Goal: Find specific page/section: Find specific page/section

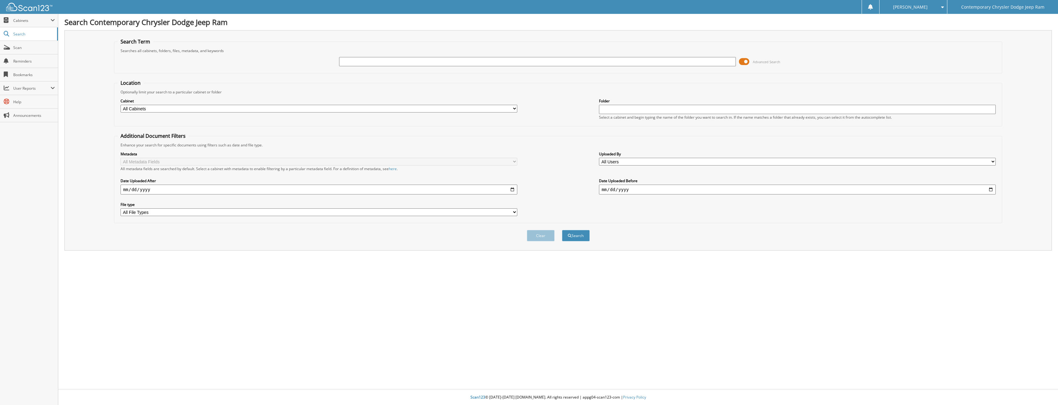
click at [344, 61] on input "text" at bounding box center [537, 61] width 397 height 9
type input "97023"
click at [562, 230] on button "Search" at bounding box center [576, 235] width 28 height 11
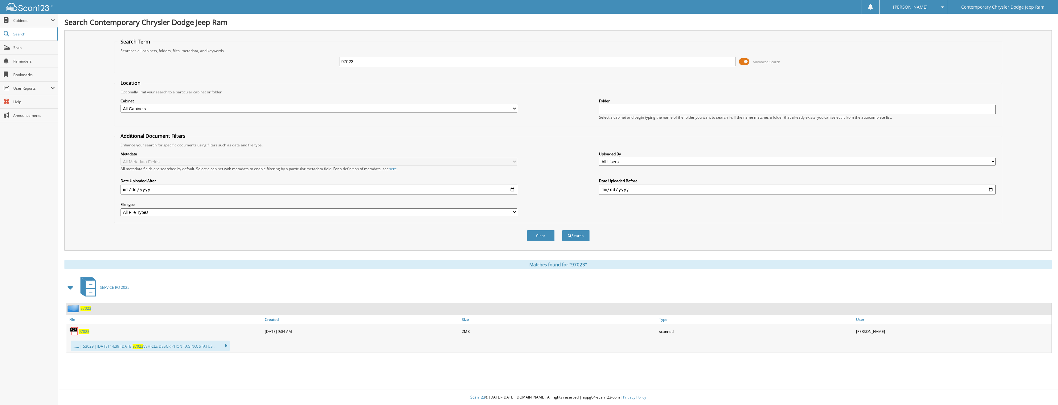
click at [87, 331] on span "97023" at bounding box center [84, 331] width 11 height 5
click at [363, 62] on input "97023" at bounding box center [537, 61] width 397 height 9
type input "97014"
click at [562, 230] on button "Search" at bounding box center [576, 235] width 28 height 11
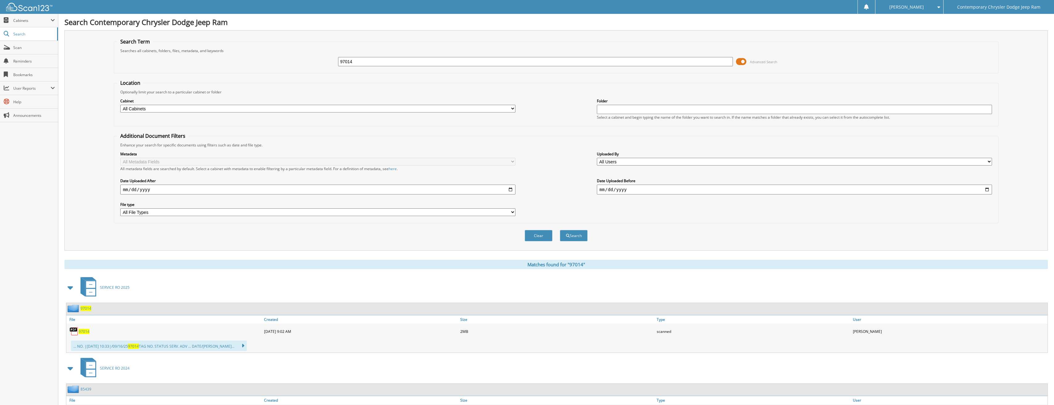
click at [84, 331] on span "97014" at bounding box center [84, 331] width 11 height 5
click at [354, 62] on input "97014" at bounding box center [535, 61] width 395 height 9
type input "97007"
click at [560, 230] on button "Search" at bounding box center [574, 235] width 28 height 11
click at [83, 328] on div "97007" at bounding box center [164, 331] width 196 height 12
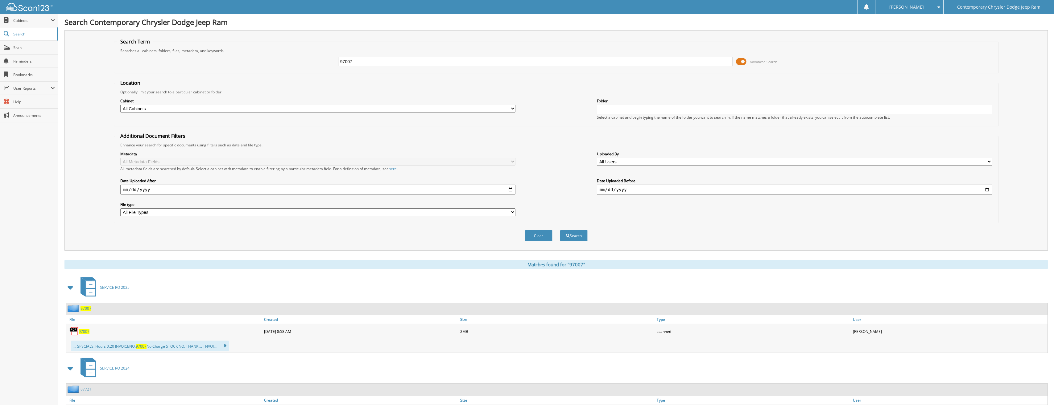
click at [83, 330] on span "97007" at bounding box center [84, 331] width 11 height 5
click at [355, 58] on input "97007" at bounding box center [535, 61] width 395 height 9
type input "97006"
click at [560, 230] on button "Search" at bounding box center [574, 235] width 28 height 11
click at [82, 330] on span "97006" at bounding box center [84, 331] width 11 height 5
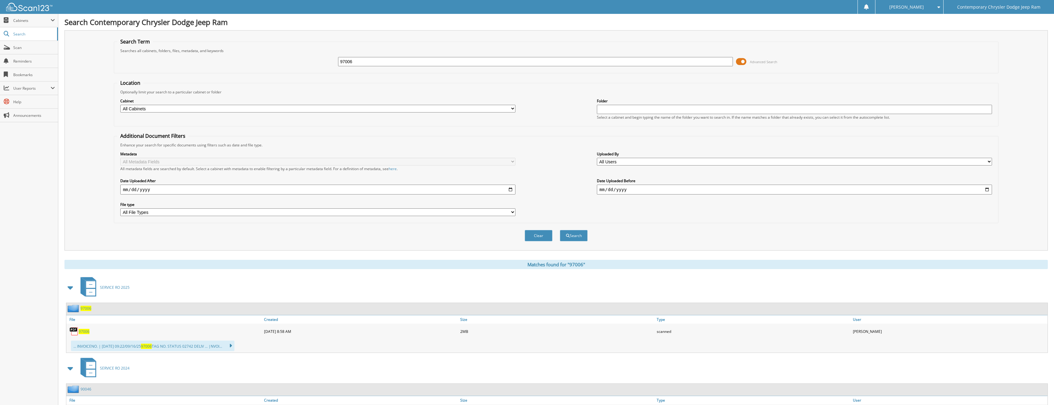
drag, startPoint x: 355, startPoint y: 65, endPoint x: 339, endPoint y: 63, distance: 15.9
click at [339, 63] on input "97006" at bounding box center [535, 61] width 395 height 9
type input "96998"
click at [560, 230] on button "Search" at bounding box center [574, 235] width 28 height 11
click at [353, 62] on input "96998" at bounding box center [535, 61] width 395 height 9
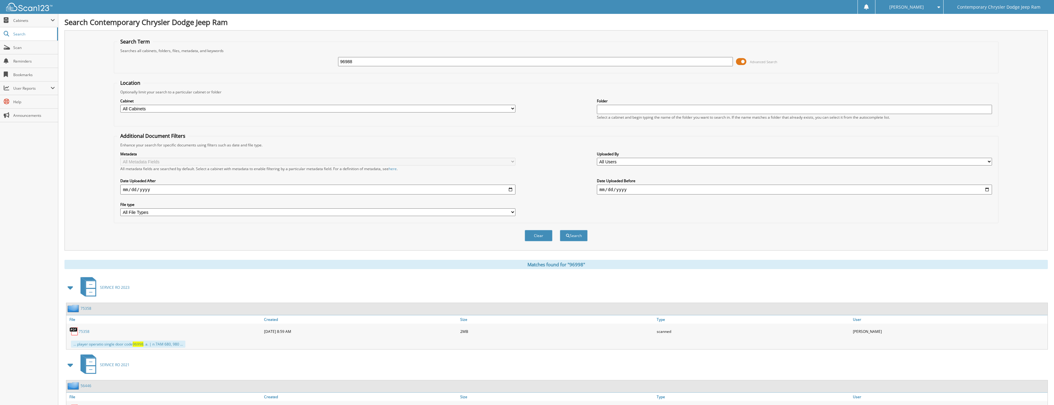
type input "96988"
click at [560, 230] on button "Search" at bounding box center [574, 235] width 28 height 11
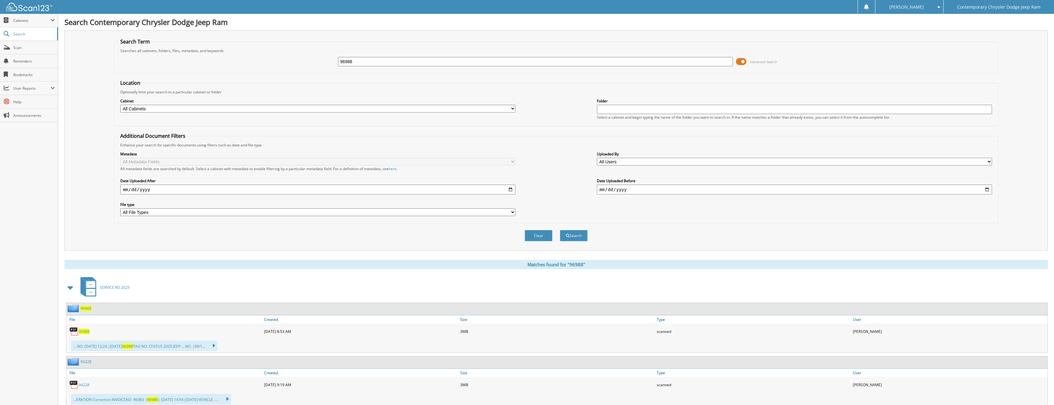
click at [84, 330] on span "96988" at bounding box center [84, 331] width 11 height 5
click at [353, 61] on input "96988" at bounding box center [535, 61] width 395 height 9
type input "96634"
click at [560, 230] on button "Search" at bounding box center [574, 235] width 28 height 11
click at [83, 330] on span "96634" at bounding box center [84, 331] width 11 height 5
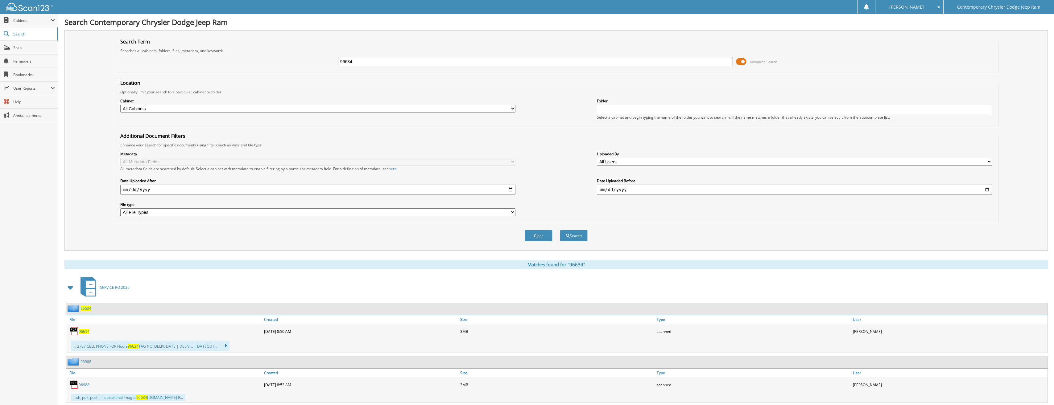
drag, startPoint x: 359, startPoint y: 62, endPoint x: 322, endPoint y: 60, distance: 37.7
click at [322, 60] on div "96634 Advanced Search" at bounding box center [555, 61] width 877 height 17
type input "94866"
click at [560, 230] on button "Search" at bounding box center [574, 235] width 28 height 11
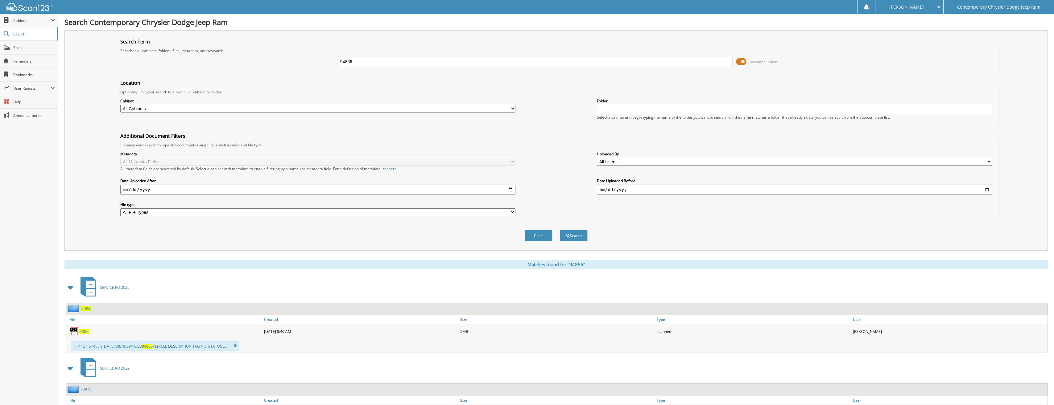
click at [85, 332] on span "94866" at bounding box center [84, 331] width 11 height 5
drag, startPoint x: 337, startPoint y: 58, endPoint x: 301, endPoint y: 55, distance: 36.5
click at [301, 55] on div "94866 Advanced Search" at bounding box center [555, 61] width 877 height 17
type input "97050"
click at [560, 230] on button "Search" at bounding box center [574, 235] width 28 height 11
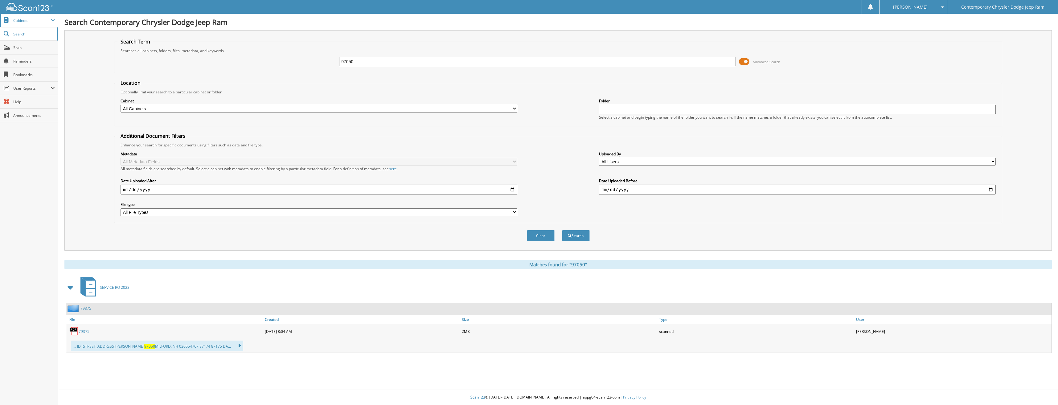
click at [22, 22] on span "Cabinets" at bounding box center [31, 20] width 37 height 5
click at [20, 31] on span "My Company" at bounding box center [32, 34] width 45 height 6
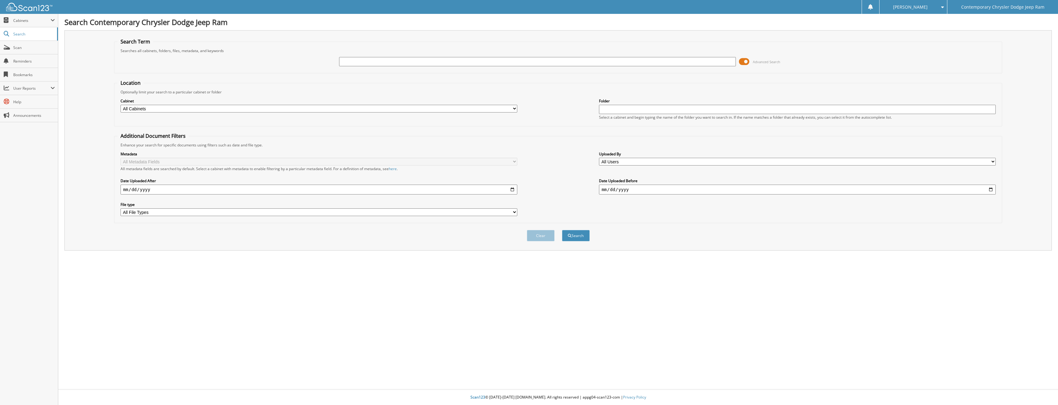
click at [349, 64] on input "text" at bounding box center [537, 61] width 397 height 9
type input "96634"
click at [562, 230] on button "Search" at bounding box center [576, 235] width 28 height 11
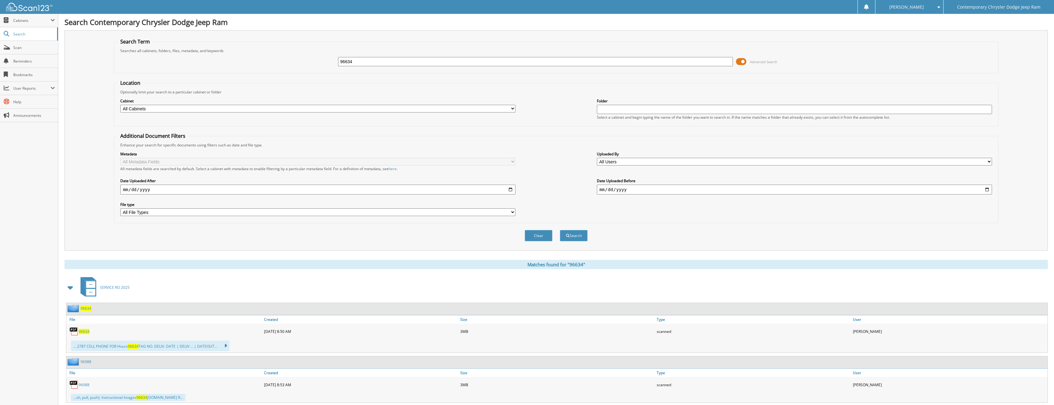
click at [83, 330] on span "96634" at bounding box center [84, 331] width 11 height 5
click at [15, 22] on span "Cabinets" at bounding box center [31, 20] width 37 height 5
drag, startPoint x: 359, startPoint y: 58, endPoint x: 323, endPoint y: 59, distance: 36.1
click at [323, 59] on div "96634 Advanced Search" at bounding box center [555, 61] width 877 height 17
type input "92802"
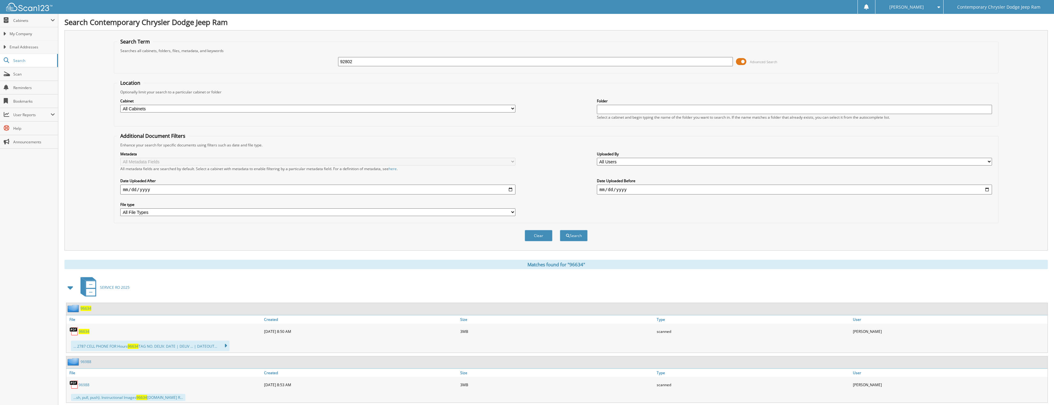
click at [560, 230] on button "Search" at bounding box center [574, 235] width 28 height 11
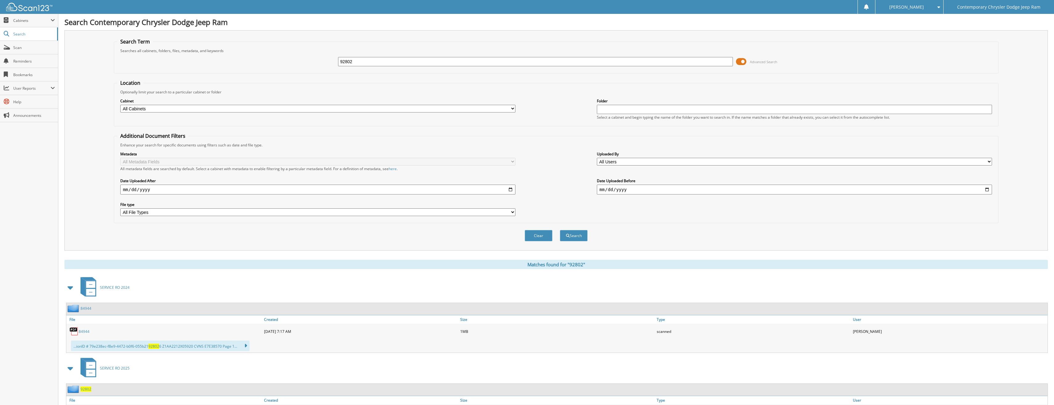
click at [84, 391] on span "92802" at bounding box center [85, 389] width 11 height 5
